Goal: Complete application form

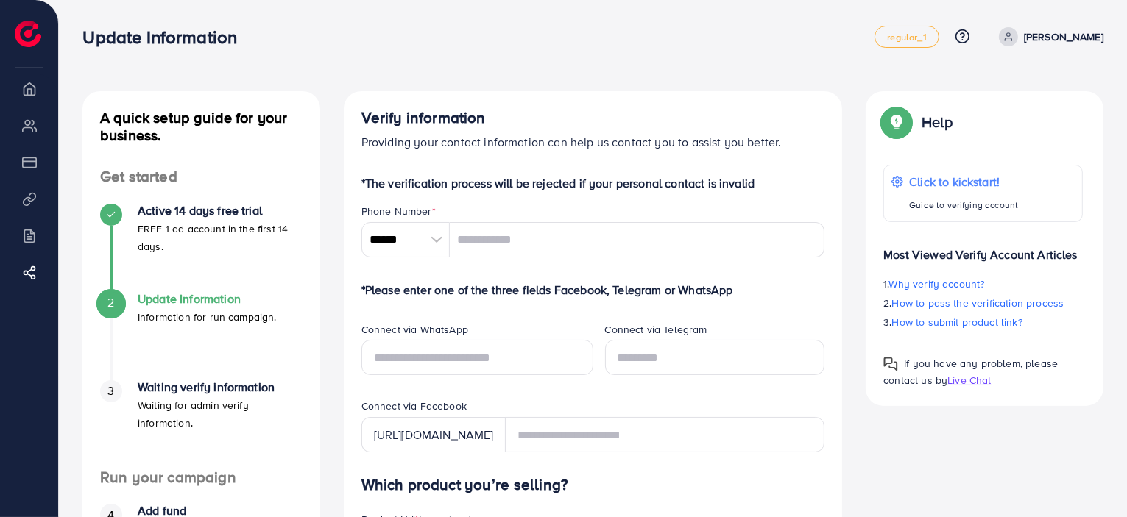
click at [429, 243] on div at bounding box center [437, 239] width 26 height 35
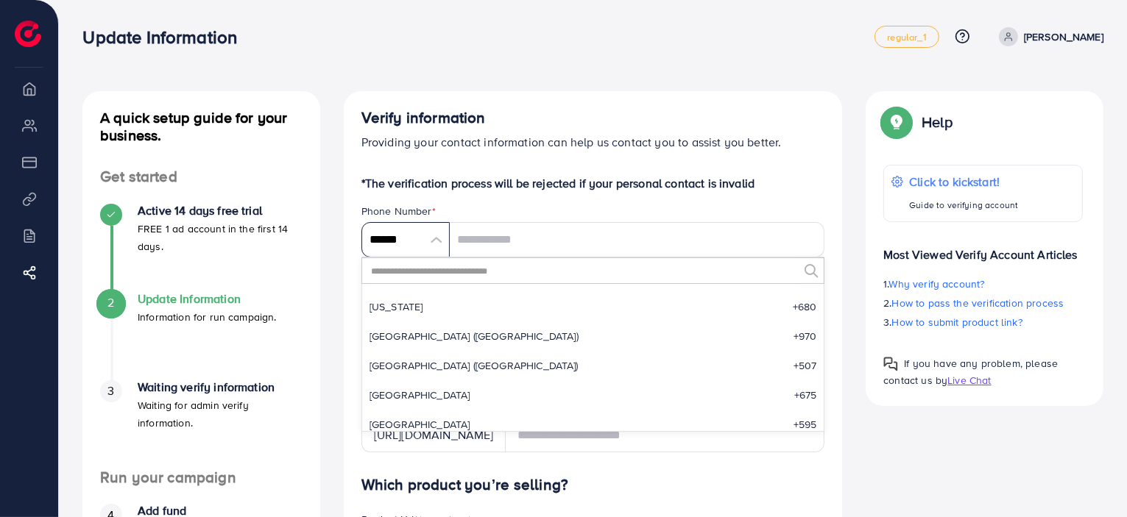
scroll to position [4773, 0]
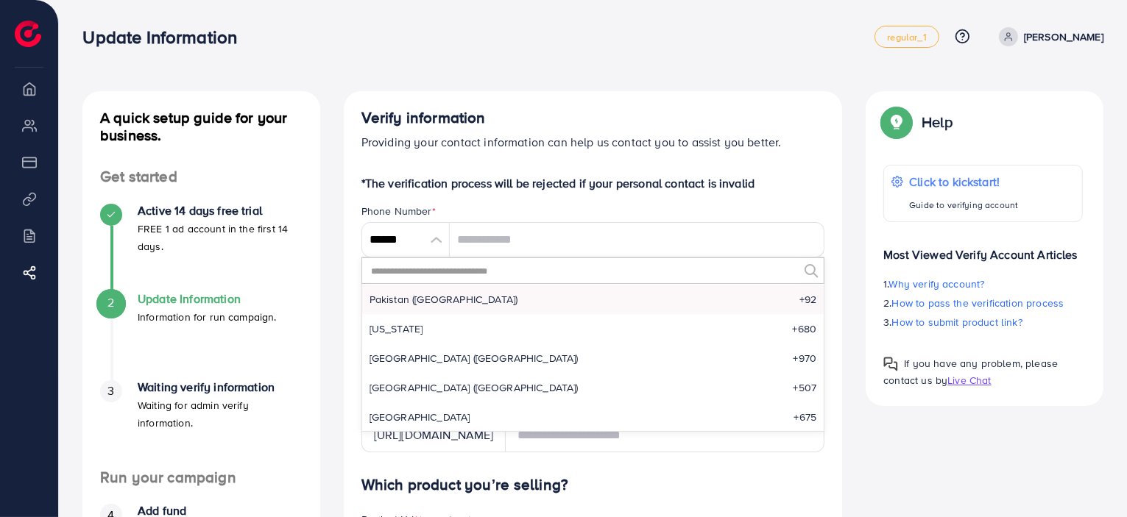
click at [409, 303] on span "Pakistan (‫[GEOGRAPHIC_DATA]‬‎)" at bounding box center [444, 299] width 149 height 15
type input "******"
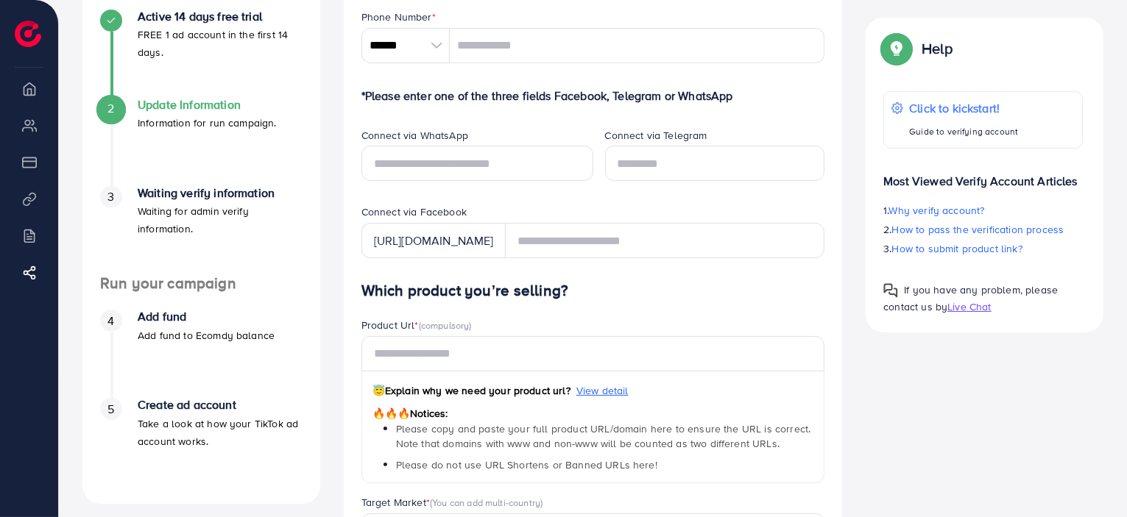
scroll to position [221, 0]
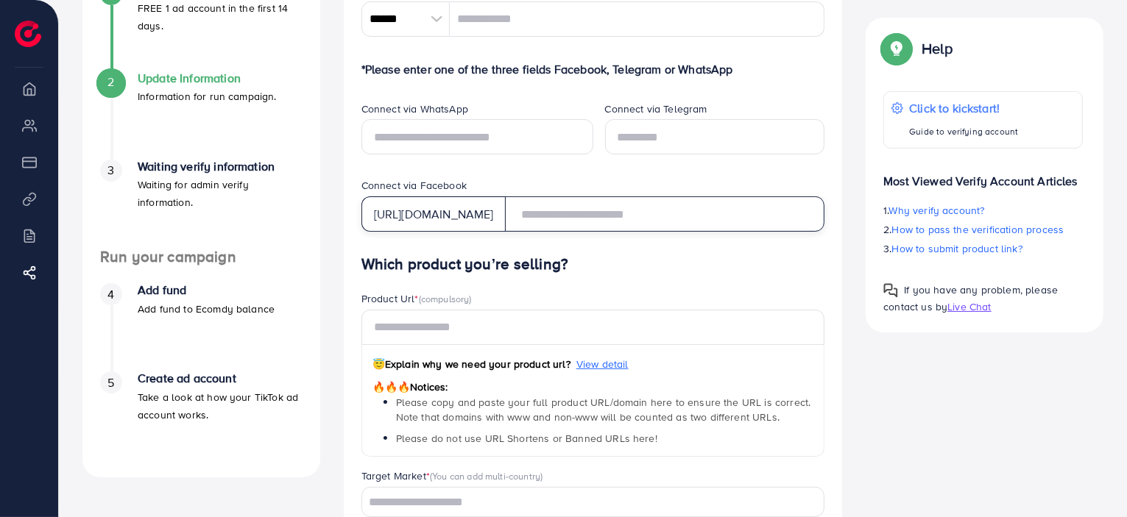
click at [616, 216] on input "text" at bounding box center [665, 214] width 320 height 35
click at [634, 255] on form "*The verification process will be rejected if your personal contact is invalid …" at bounding box center [593, 440] width 464 height 973
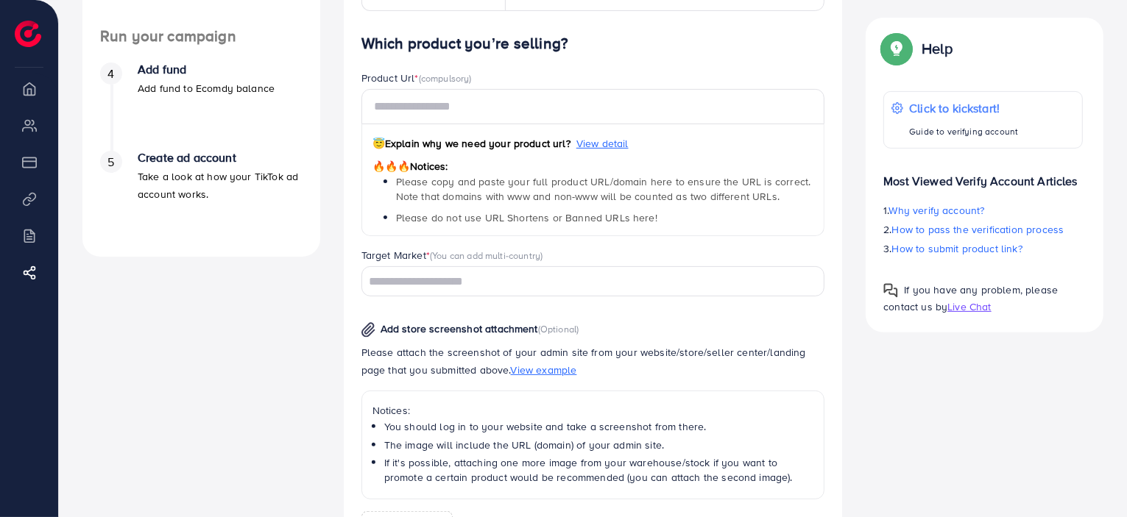
scroll to position [515, 0]
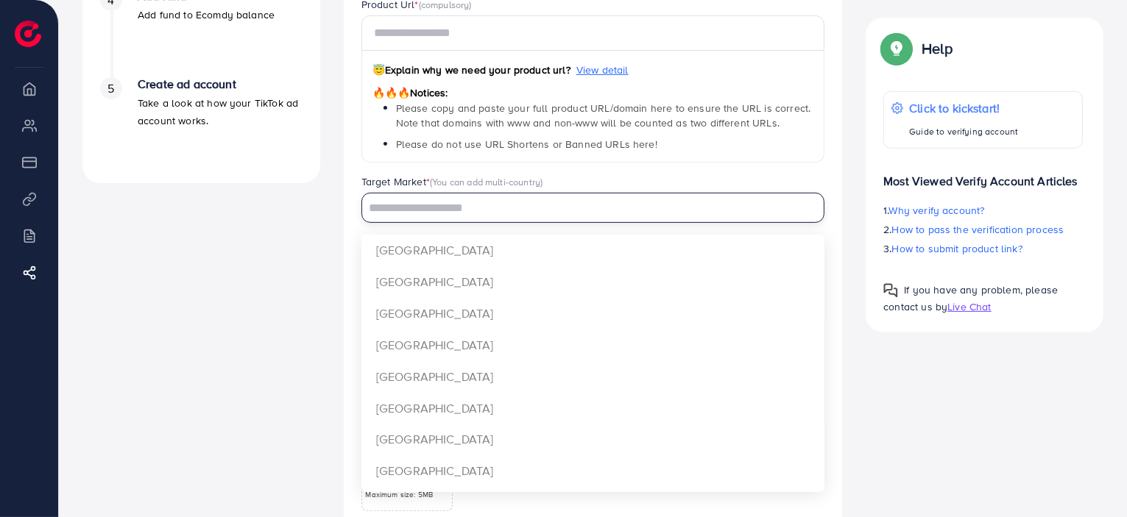
click at [486, 211] on input "Search for option" at bounding box center [585, 208] width 442 height 23
click at [488, 209] on input "Search for option" at bounding box center [585, 208] width 442 height 23
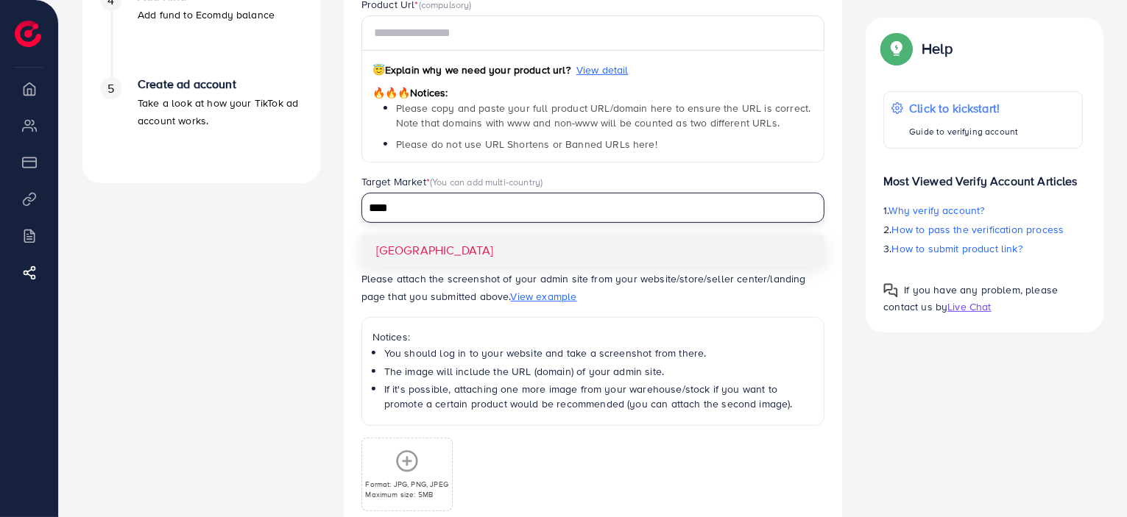
type input "****"
click at [470, 249] on div "Which product you’re selling? Product Url * (compulsory) 😇 Explain why we need …" at bounding box center [593, 283] width 464 height 644
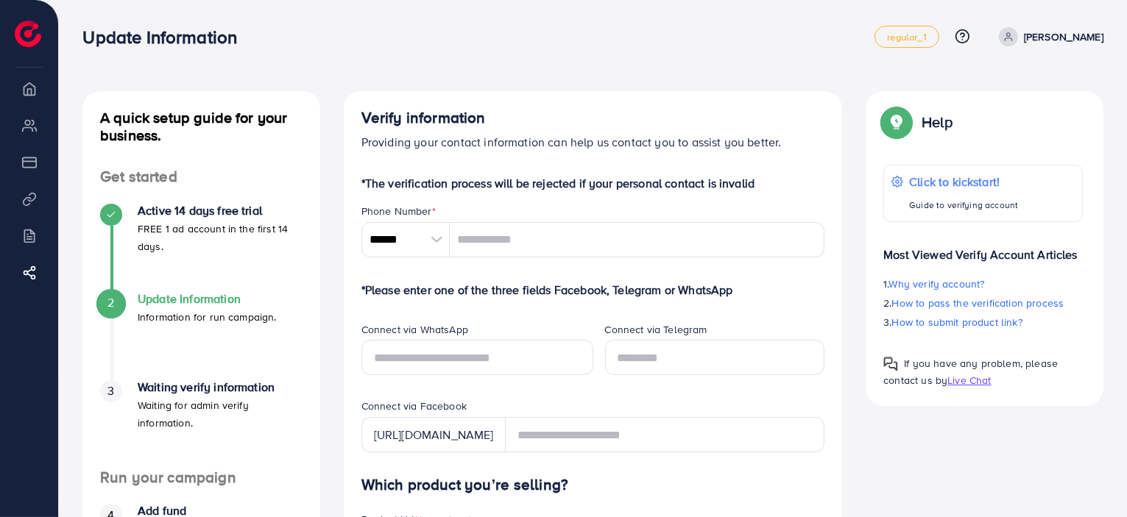
scroll to position [147, 0]
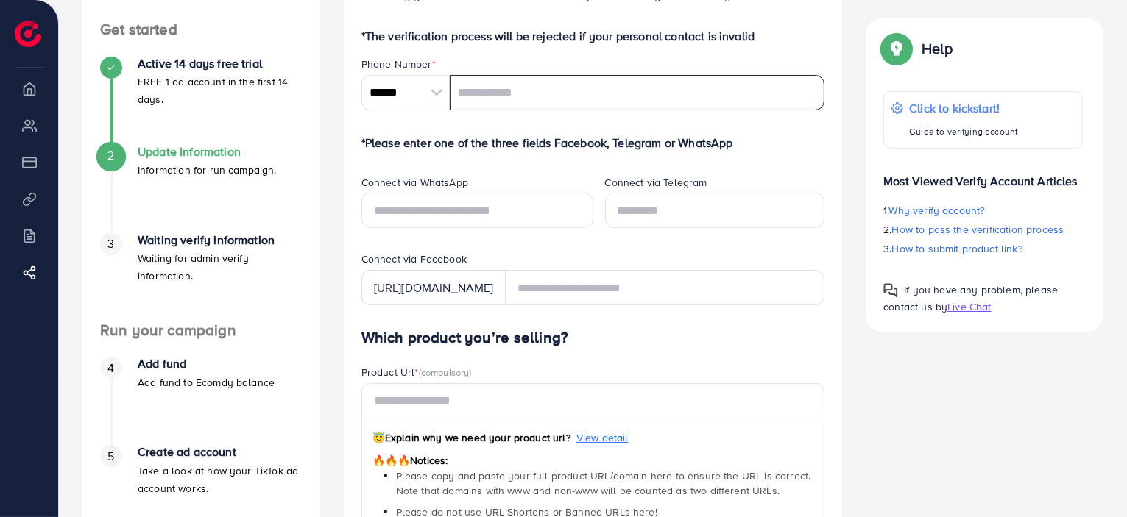
click at [511, 93] on input "tel" at bounding box center [637, 92] width 375 height 35
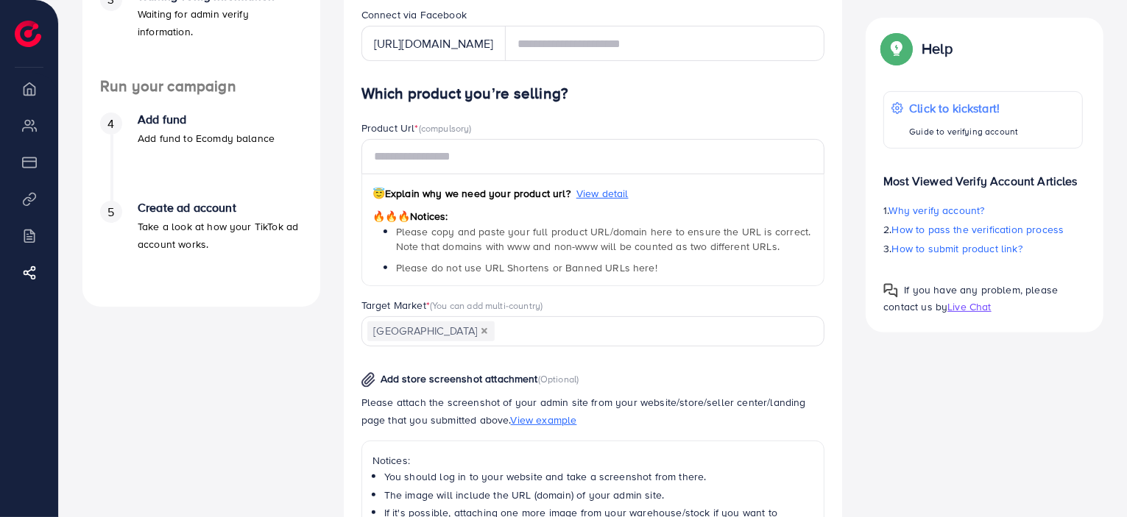
scroll to position [368, 0]
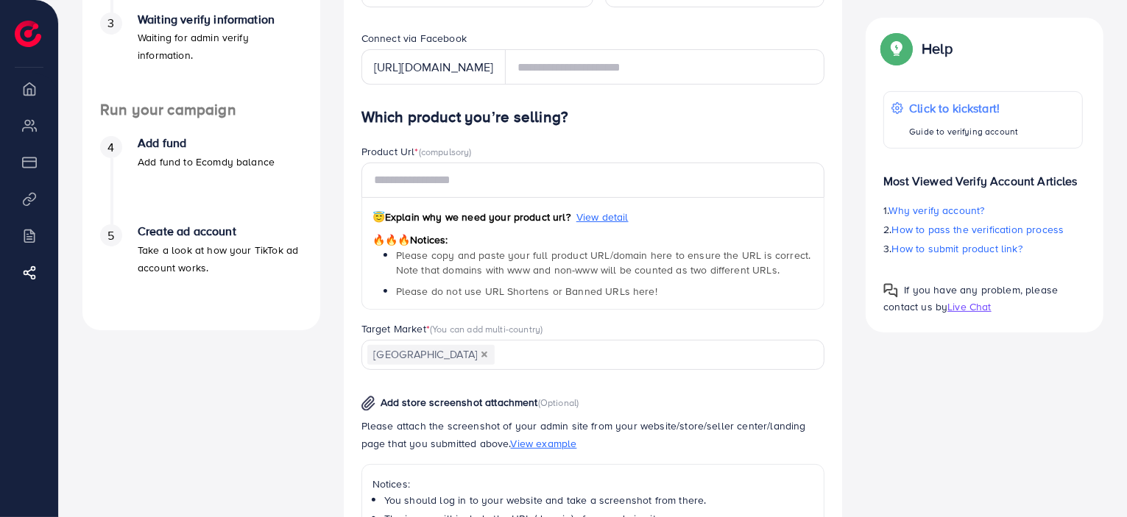
click at [966, 309] on span "Live Chat" at bounding box center [968, 307] width 43 height 15
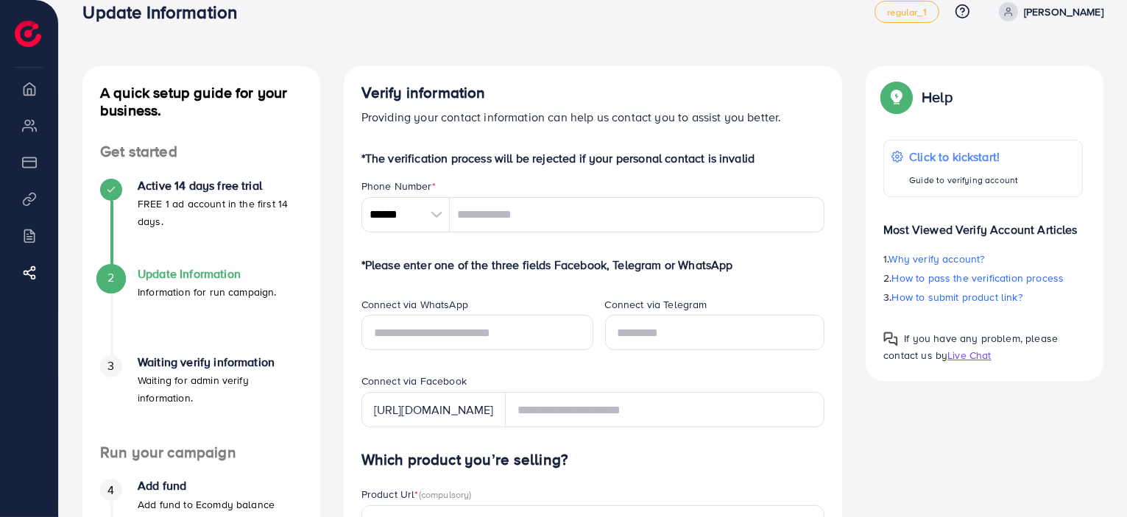
scroll to position [0, 0]
